Goal: Information Seeking & Learning: Learn about a topic

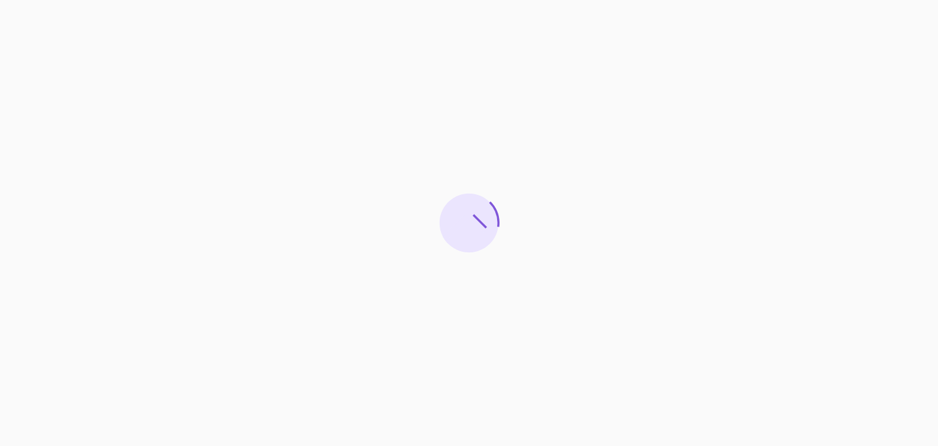
click at [503, 385] on div at bounding box center [469, 223] width 938 height 446
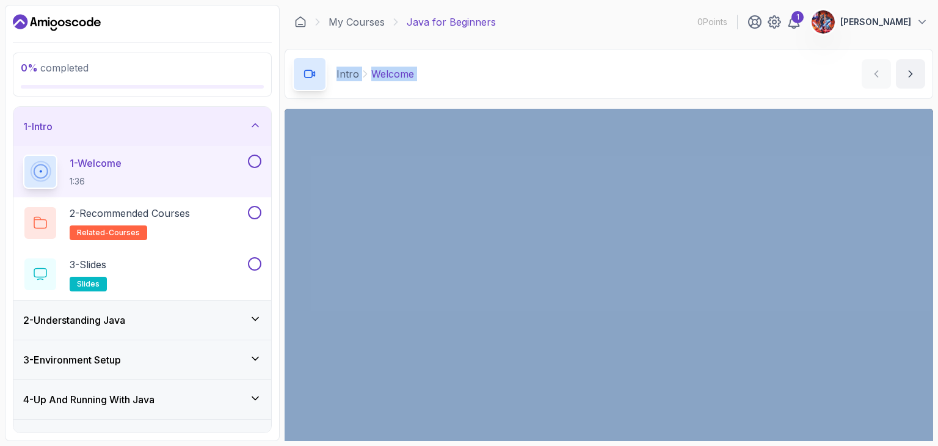
drag, startPoint x: 937, startPoint y: 38, endPoint x: 937, endPoint y: 57, distance: 18.3
click at [937, 57] on section "0 % completed 1 - Intro 1 - Welcome 1:36 2 - Recommended Courses related-course…" at bounding box center [469, 223] width 938 height 446
click at [914, 73] on icon "next content" at bounding box center [911, 74] width 12 height 12
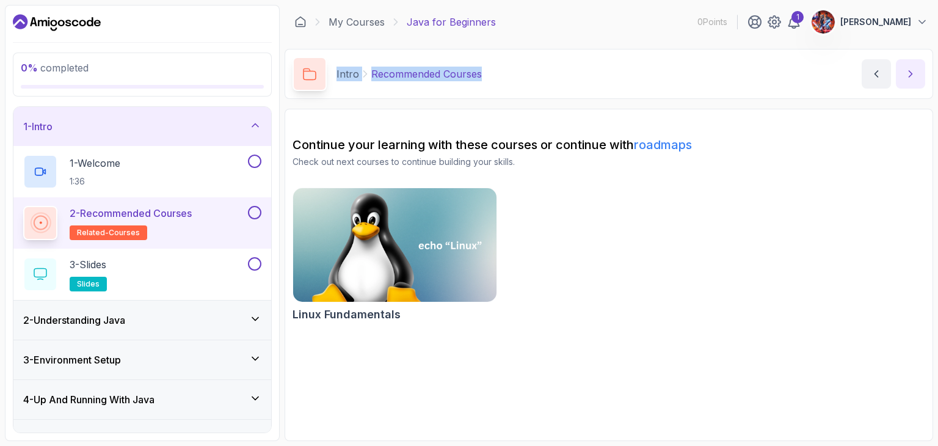
click at [920, 81] on button "next content" at bounding box center [910, 73] width 29 height 29
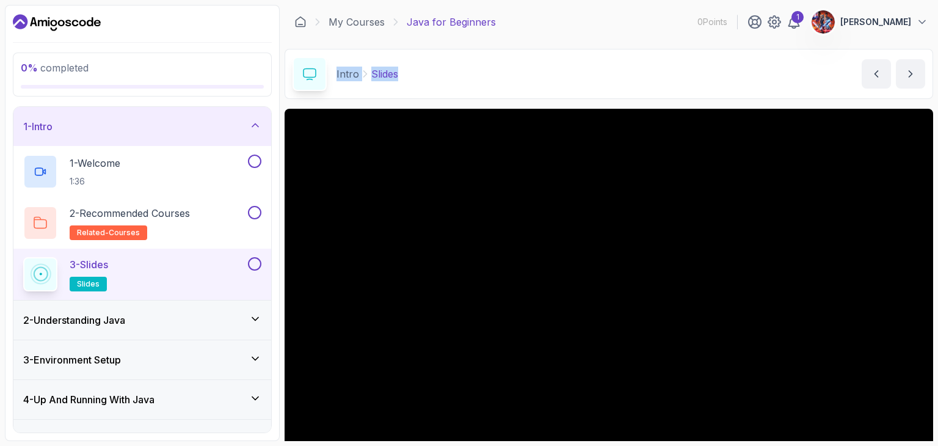
click at [93, 279] on span "slides" at bounding box center [88, 284] width 23 height 10
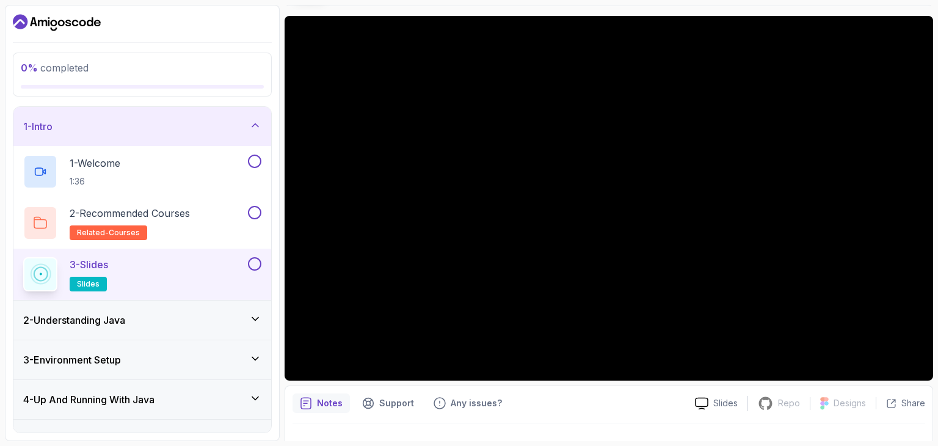
scroll to position [117, 0]
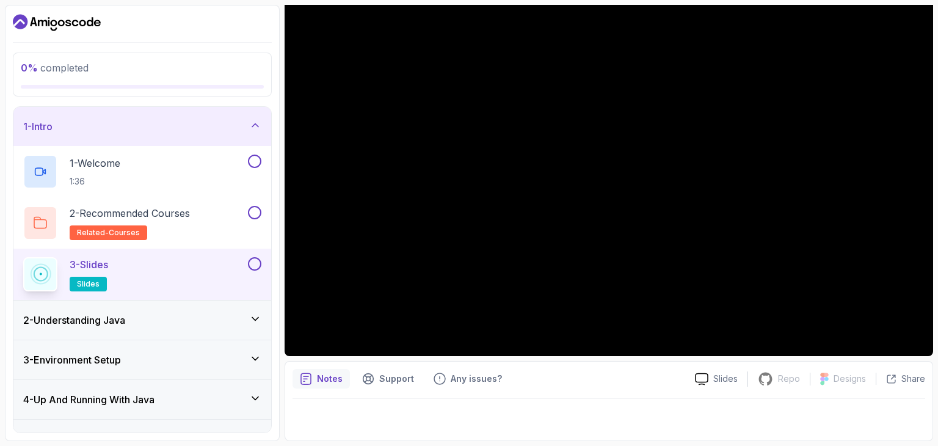
click at [572, 412] on div at bounding box center [609, 416] width 633 height 34
click at [144, 320] on div "2 - Understanding Java" at bounding box center [142, 320] width 238 height 15
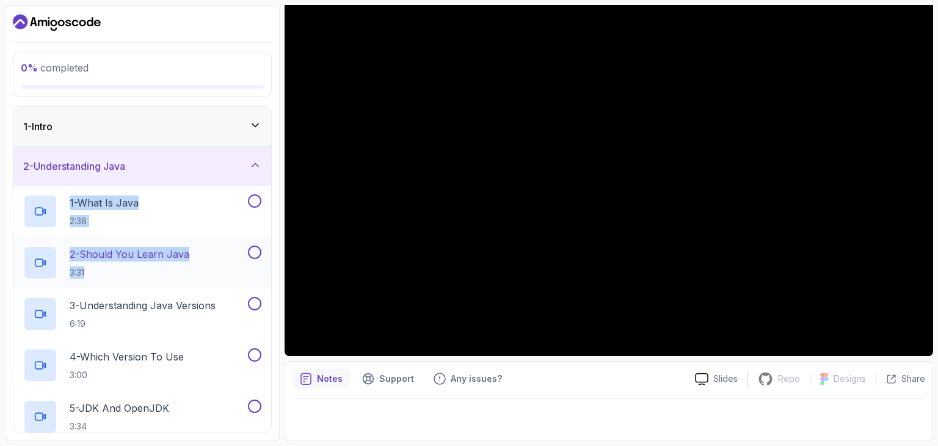
drag, startPoint x: 275, startPoint y: 183, endPoint x: 266, endPoint y: 259, distance: 76.8
click at [266, 259] on div "0 % completed 1 - Intro 2 - Understanding Java 1 - What Is Java 2:38 2 - Should…" at bounding box center [142, 223] width 275 height 436
click at [132, 155] on div "2 - Understanding Java" at bounding box center [142, 166] width 258 height 39
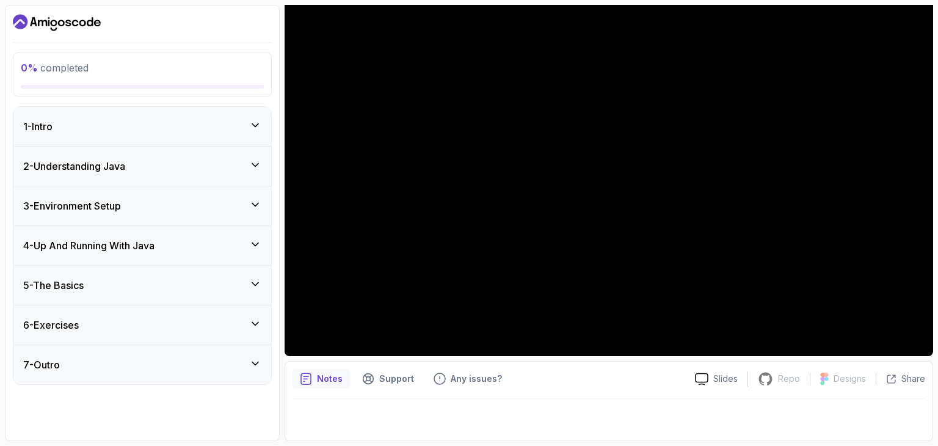
click at [118, 363] on div "7 - Outro" at bounding box center [142, 364] width 238 height 15
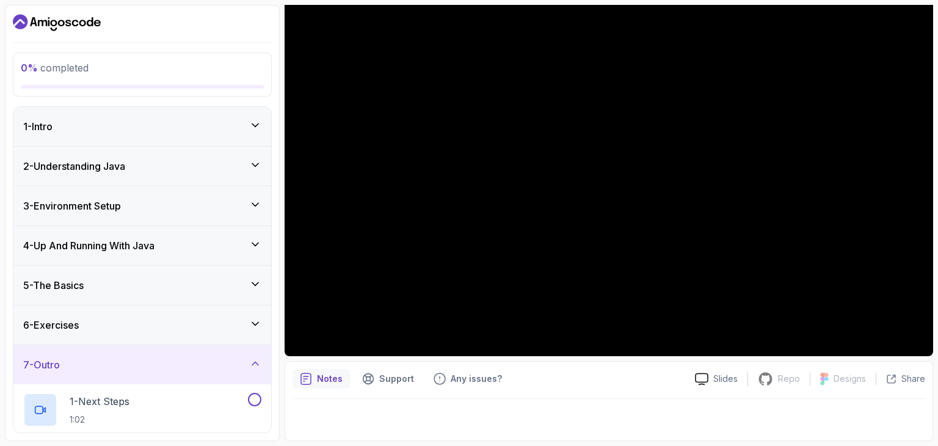
click at [128, 362] on div "7 - Outro" at bounding box center [142, 364] width 238 height 15
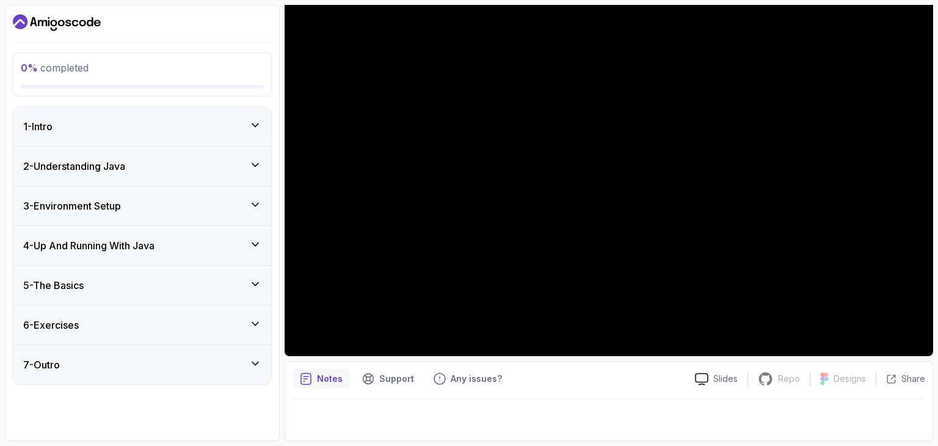
click at [125, 329] on div "6 - Exercises" at bounding box center [142, 325] width 238 height 15
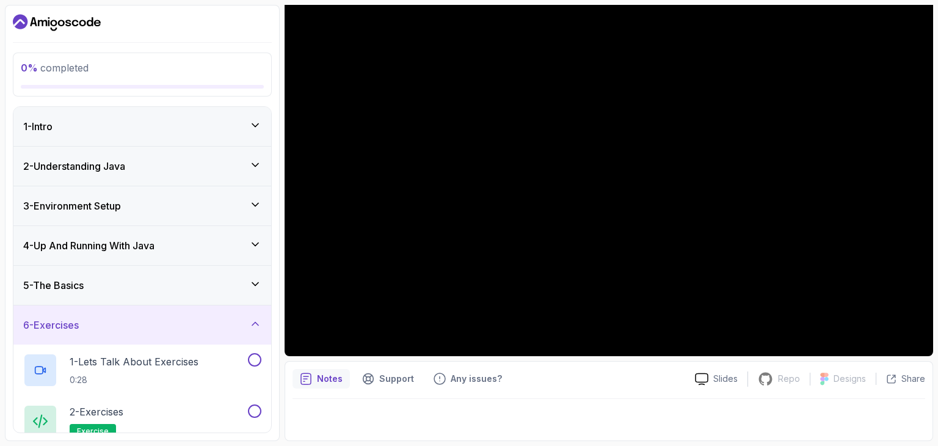
click at [129, 335] on div "6 - Exercises" at bounding box center [142, 324] width 258 height 39
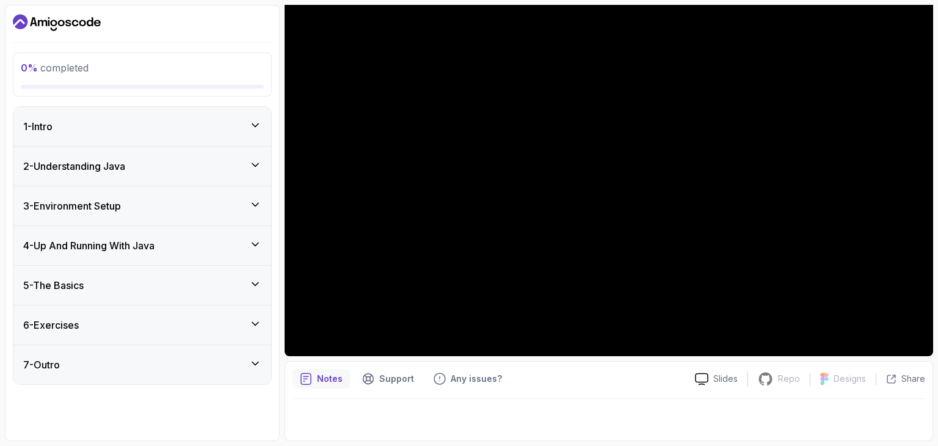
click at [105, 299] on div "5 - The Basics" at bounding box center [142, 285] width 258 height 39
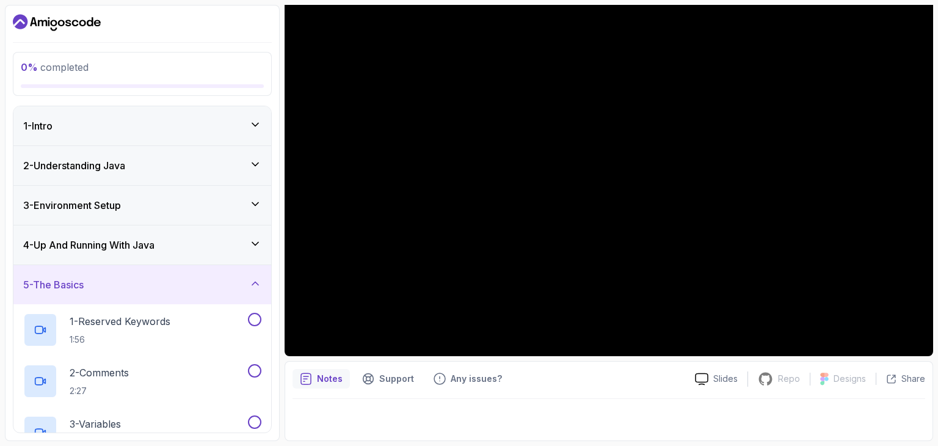
click at [108, 288] on div "5 - The Basics" at bounding box center [142, 284] width 238 height 15
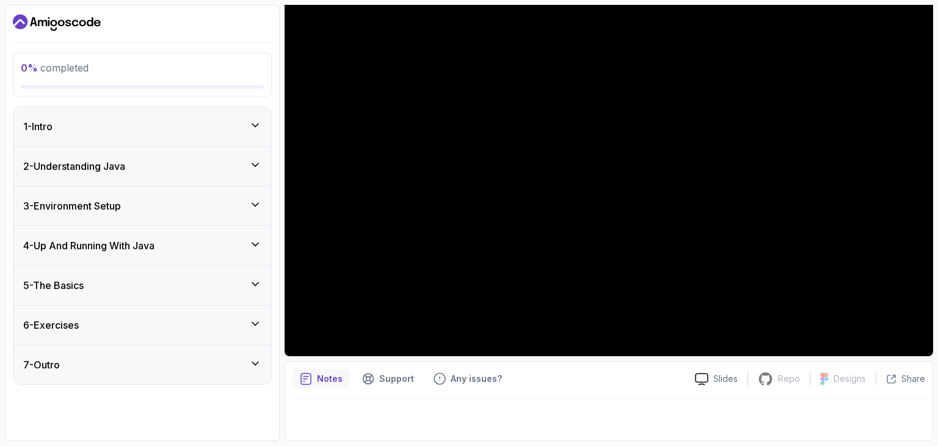
click at [92, 255] on div "4 - Up And Running With Java" at bounding box center [142, 245] width 258 height 39
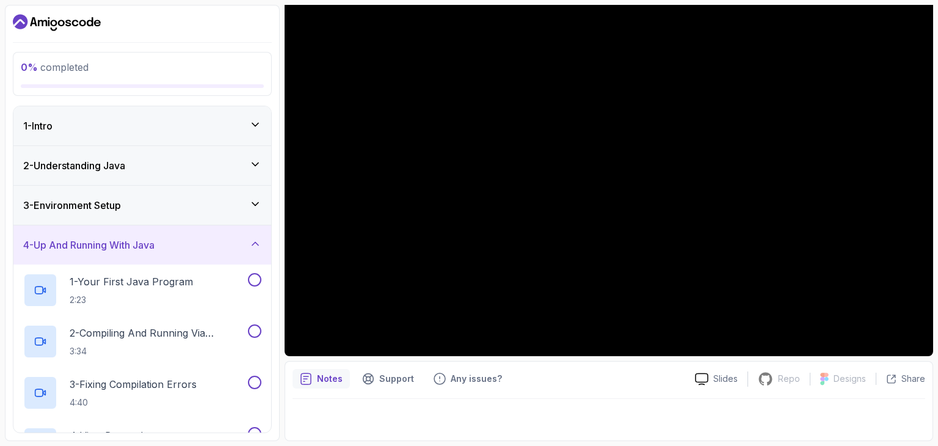
click at [124, 260] on div "4 - Up And Running With Java" at bounding box center [142, 244] width 258 height 39
